Goal: Navigation & Orientation: Go to known website

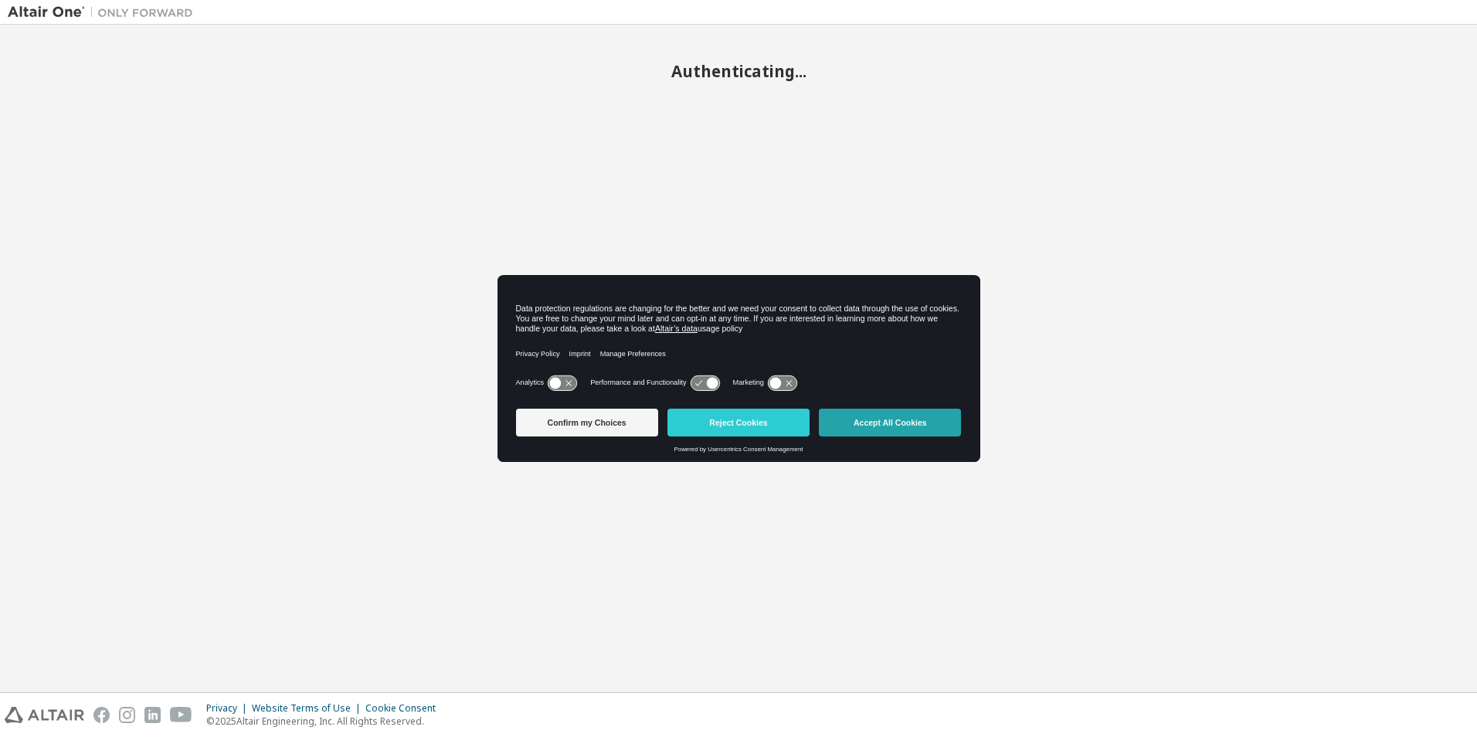
click at [914, 426] on button "Accept All Cookies" at bounding box center [890, 423] width 142 height 28
